Goal: Information Seeking & Learning: Learn about a topic

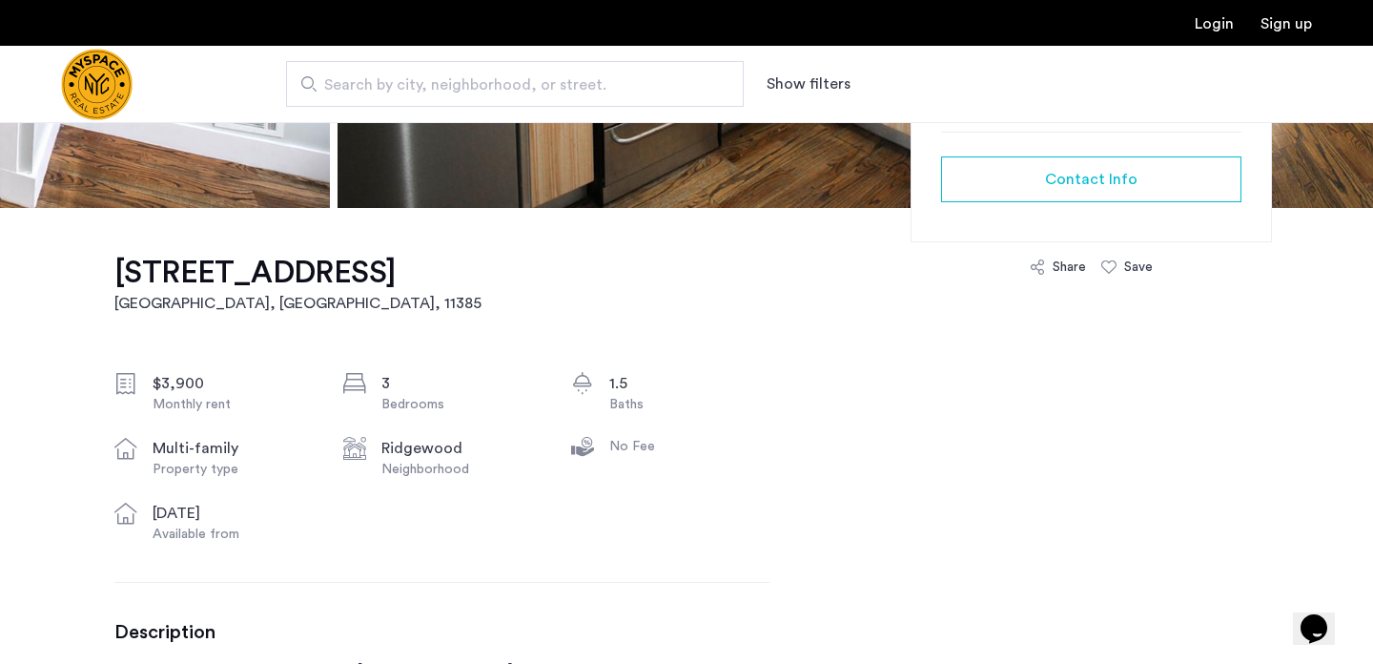
scroll to position [502, 0]
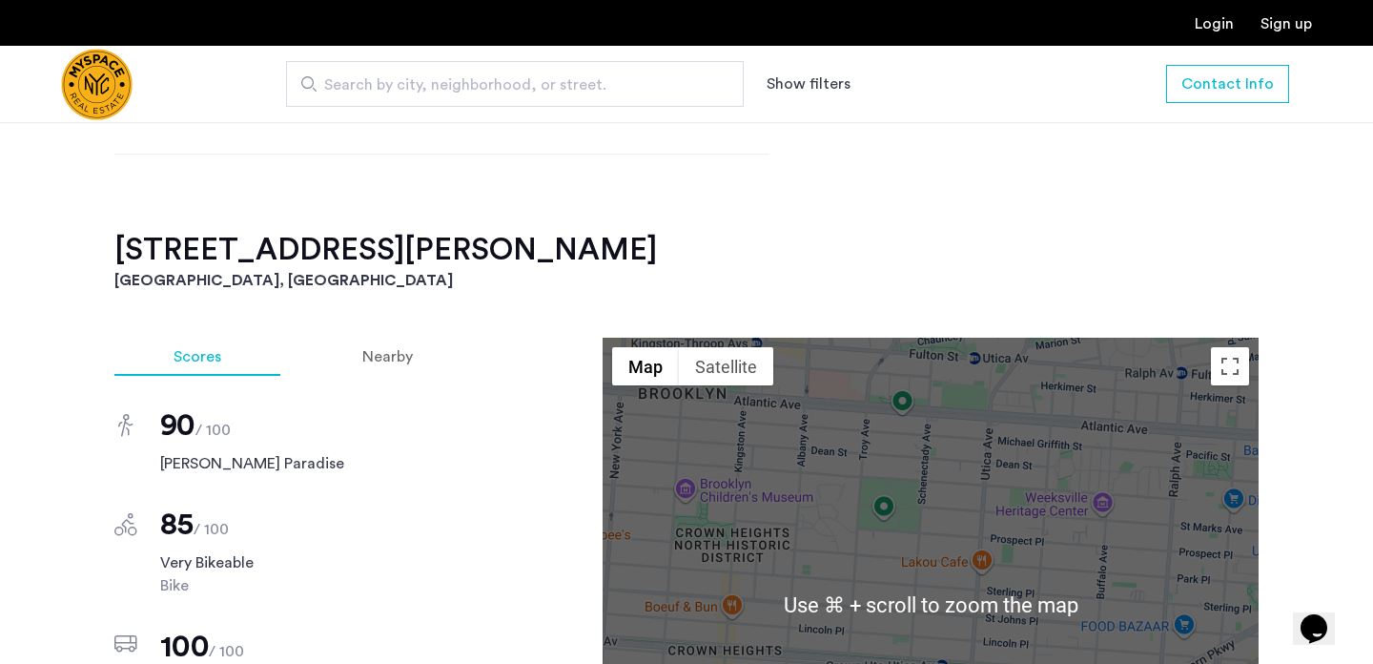
scroll to position [940, 0]
